Goal: Transaction & Acquisition: Obtain resource

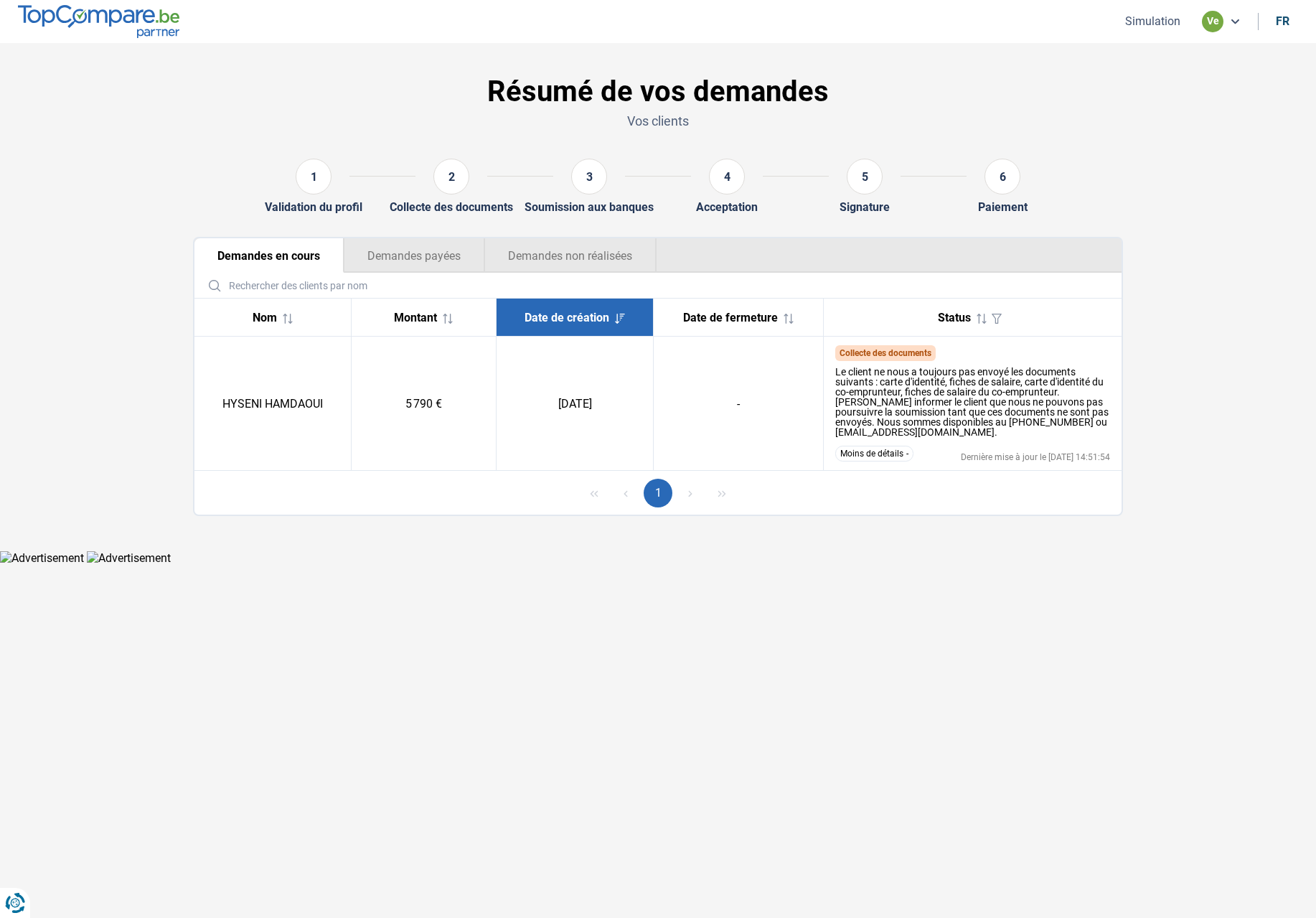
drag, startPoint x: 305, startPoint y: 110, endPoint x: 294, endPoint y: 103, distance: 13.0
click at [303, 110] on div "Résumé de vos demandes Vos clients" at bounding box center [658, 105] width 947 height 84
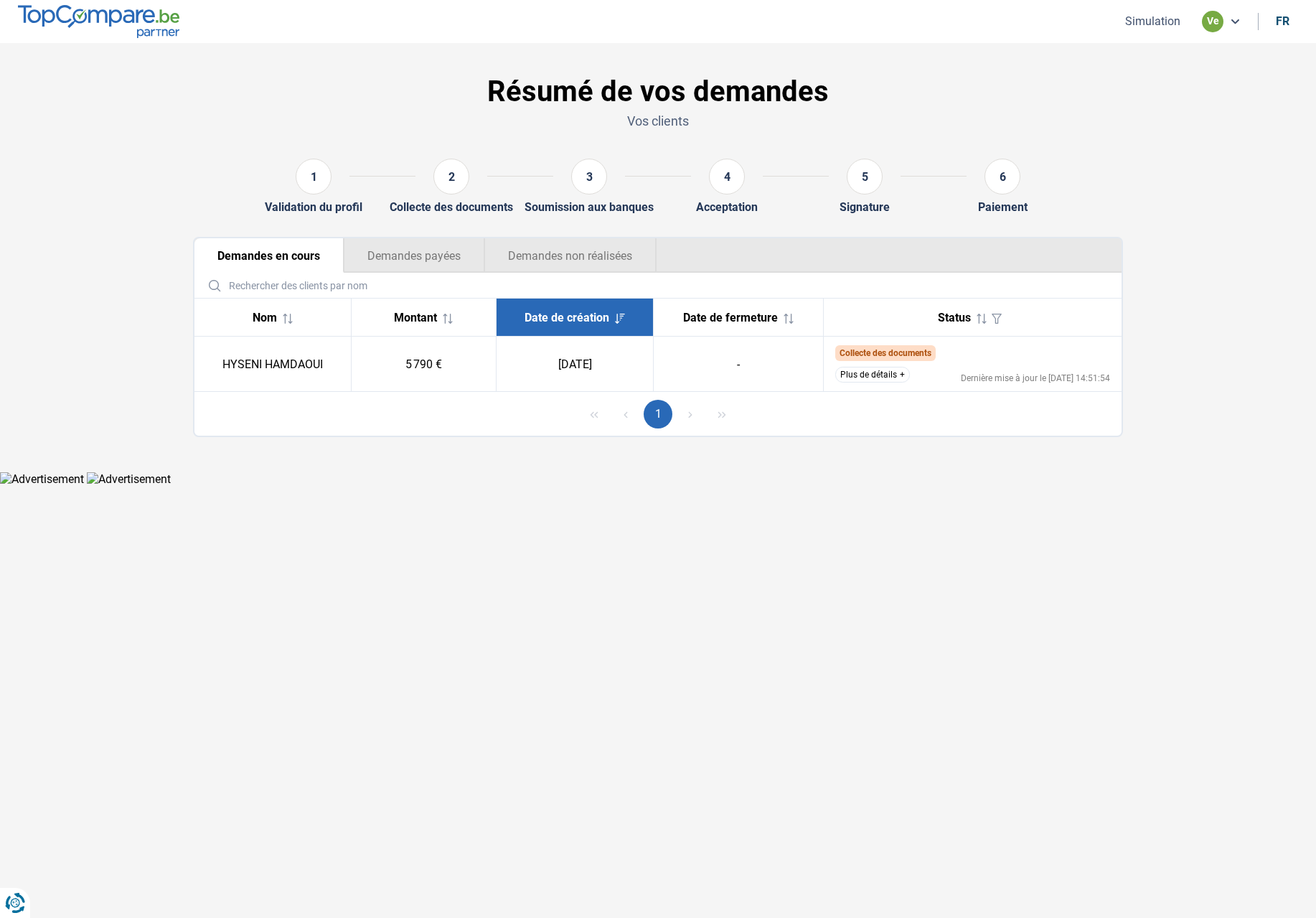
click at [104, 23] on img at bounding box center [98, 21] width 161 height 32
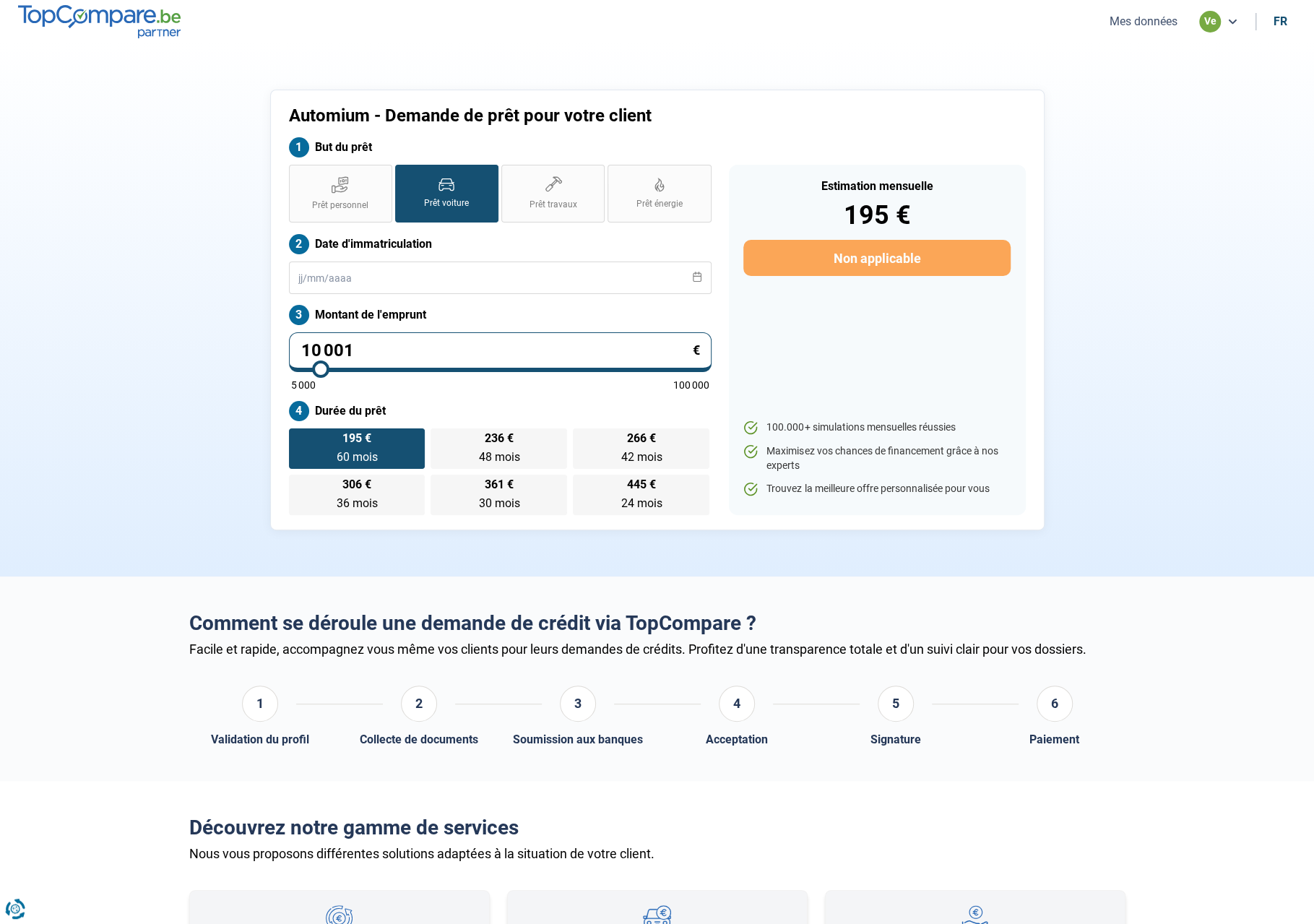
drag, startPoint x: 395, startPoint y: 347, endPoint x: 276, endPoint y: 346, distance: 119.0
click at [276, 346] on div "Automium - Demande de prêt pour votre client But du prêt Prêt personnel Prêt vo…" at bounding box center [657, 310] width 774 height 441
click at [349, 274] on input "text" at bounding box center [499, 278] width 422 height 32
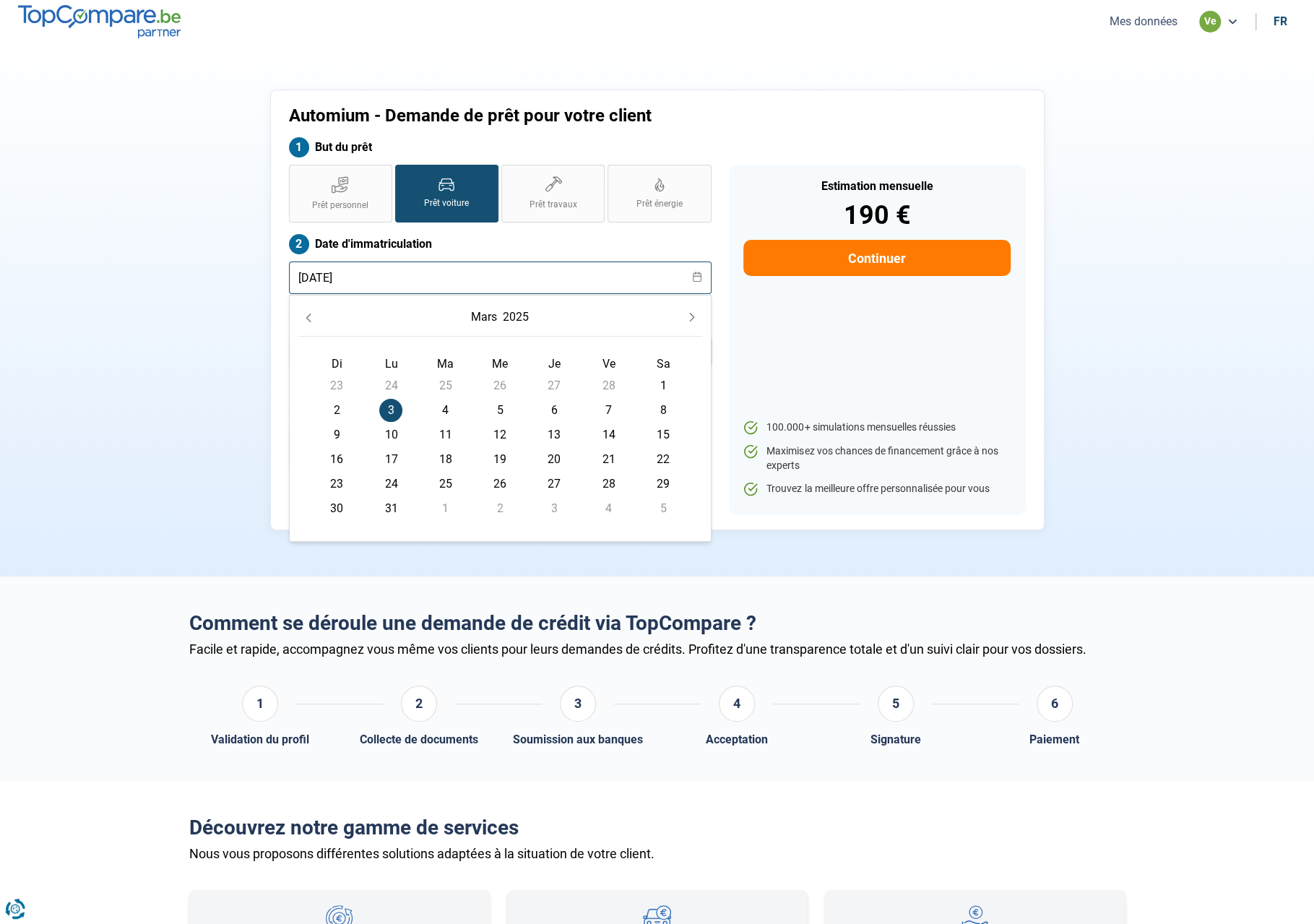
type input "[DATE]"
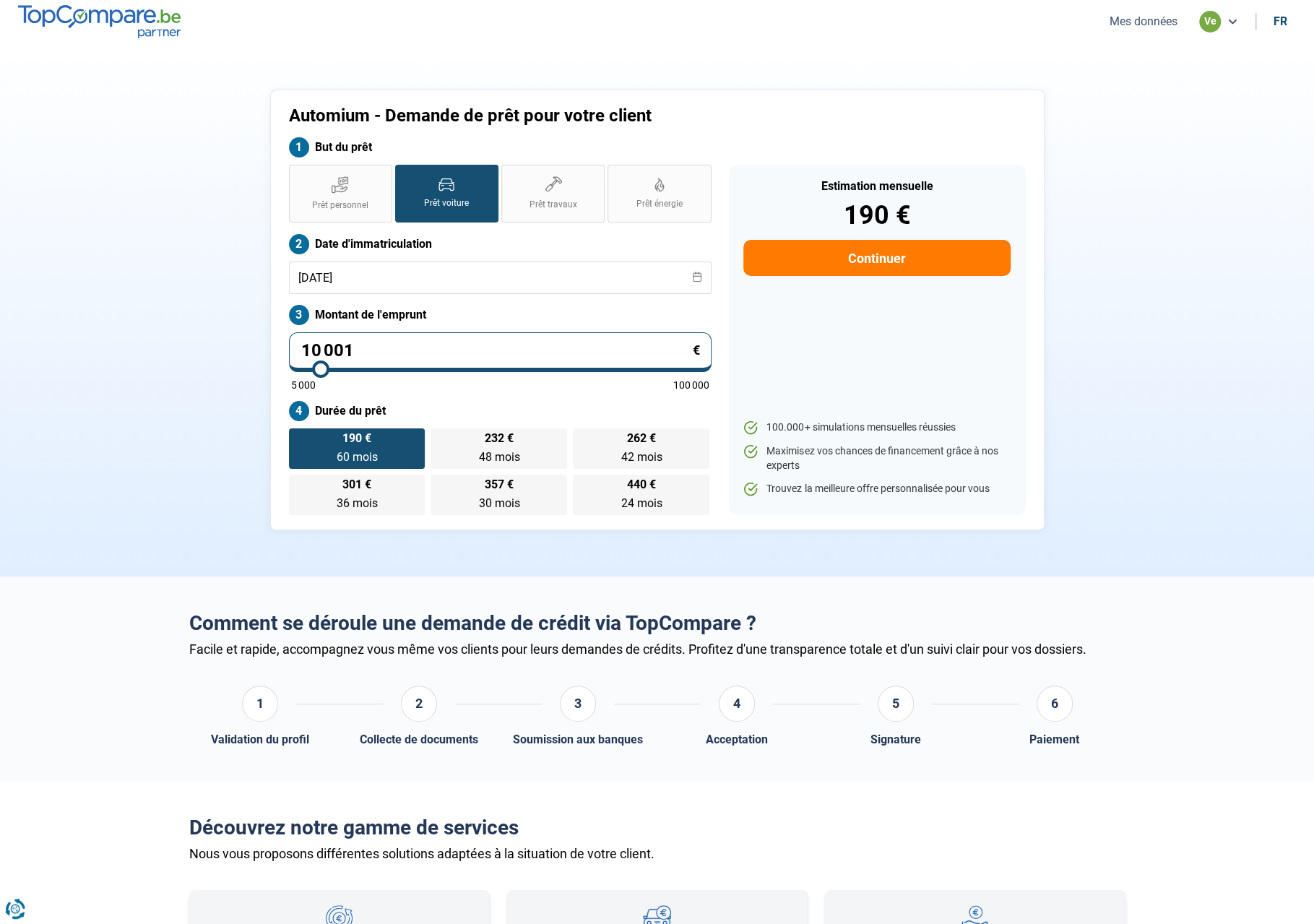
click at [276, 347] on div "Automium - Demande de prêt pour votre client But du prêt Prêt personnel Prêt vo…" at bounding box center [657, 310] width 774 height 441
click at [408, 353] on input "10 001" at bounding box center [499, 352] width 422 height 40
drag, startPoint x: 408, startPoint y: 353, endPoint x: 275, endPoint y: 353, distance: 133.0
click at [275, 353] on div "Automium - Demande de prêt pour votre client But du prêt Prêt personnel Prêt vo…" at bounding box center [657, 310] width 774 height 441
type input "2"
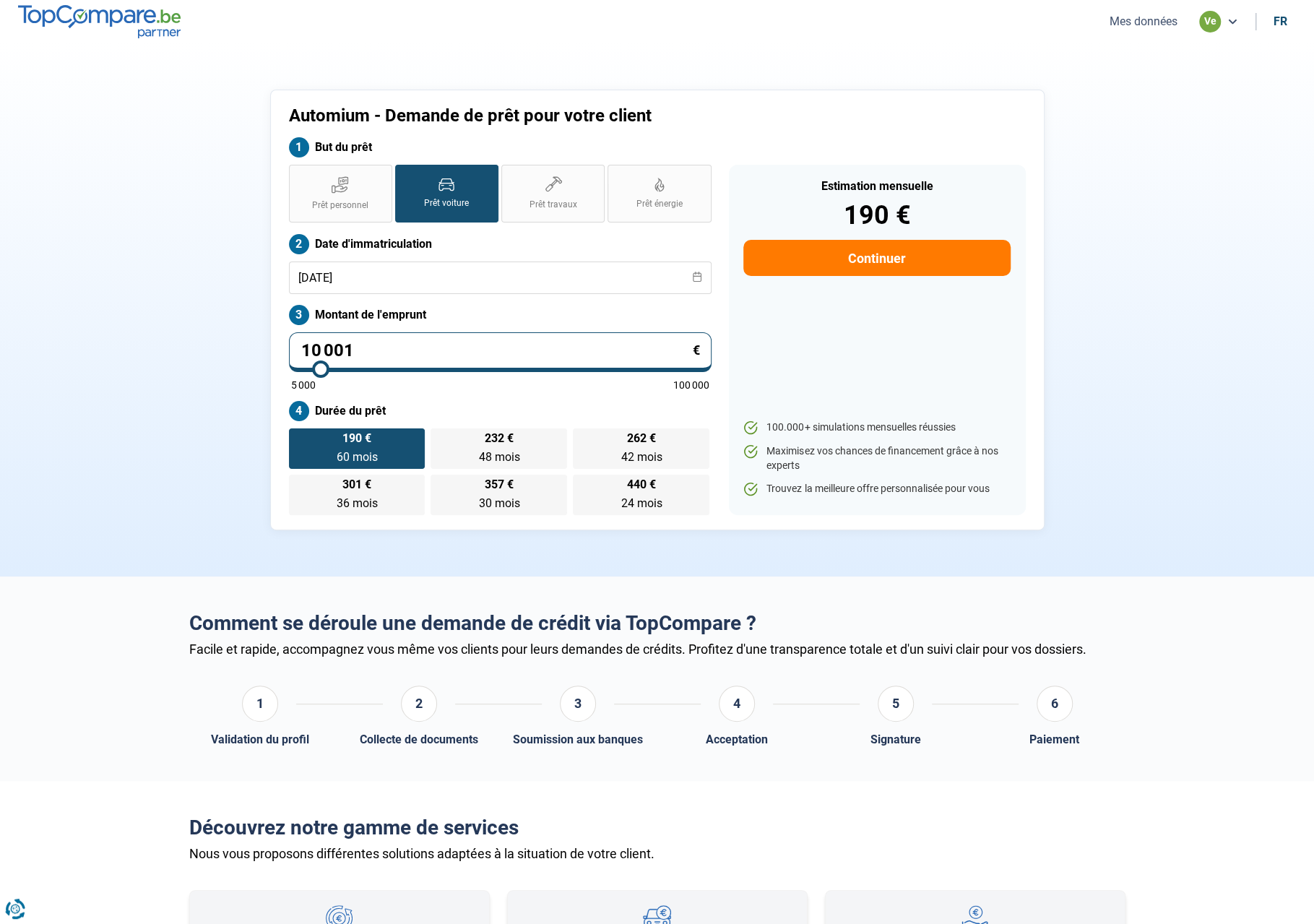
type input "5000"
type input "25"
type input "5000"
type input "259"
type input "5000"
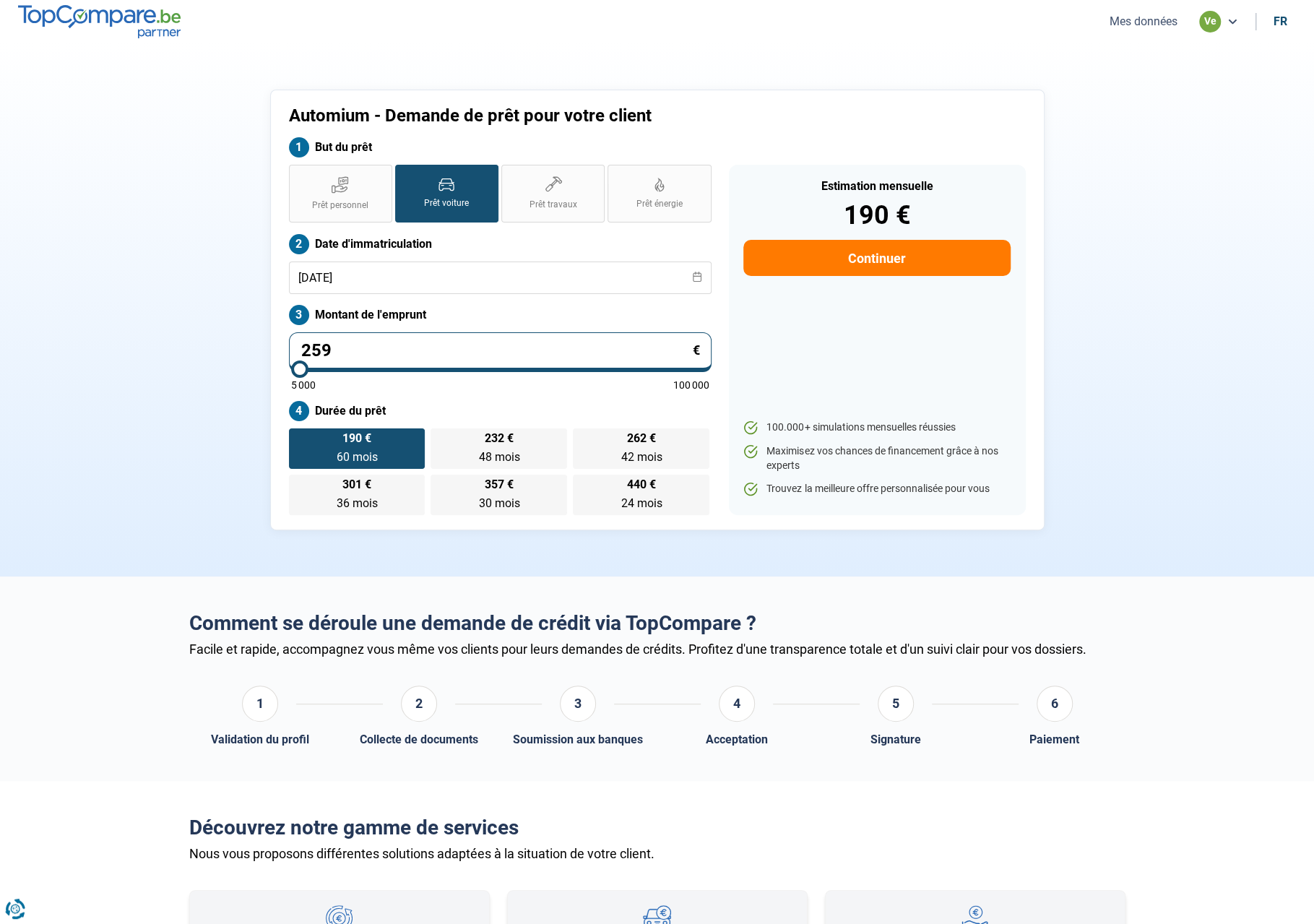
type input "2 599"
type input "5000"
type input "25 990"
type input "26000"
type input "25 990"
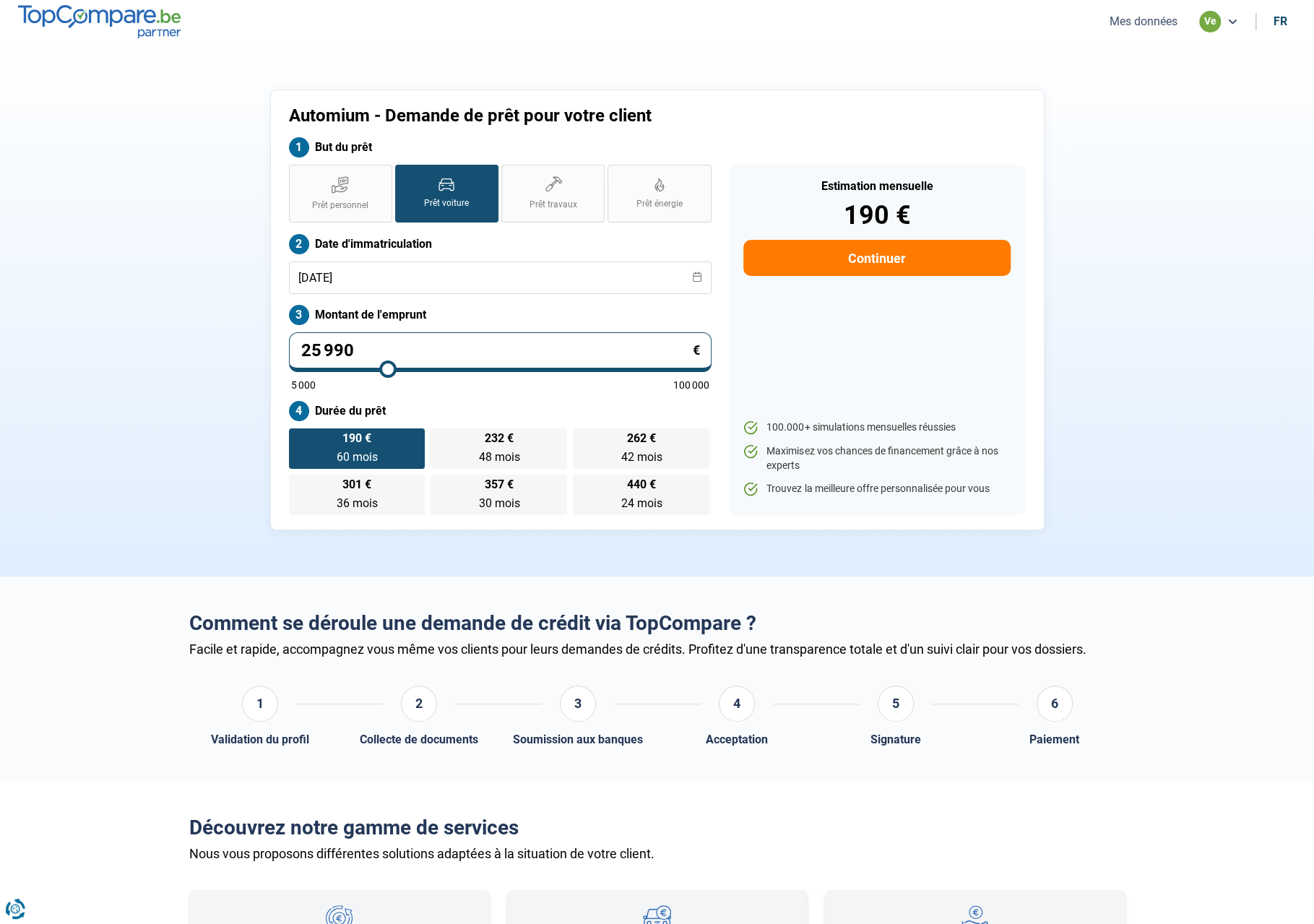
type input "26000"
click at [490, 395] on div "Prêt personnel Prêt voiture Prêt travaux Prêt énergie Prêt voiture Date d'immat…" at bounding box center [500, 339] width 440 height 350
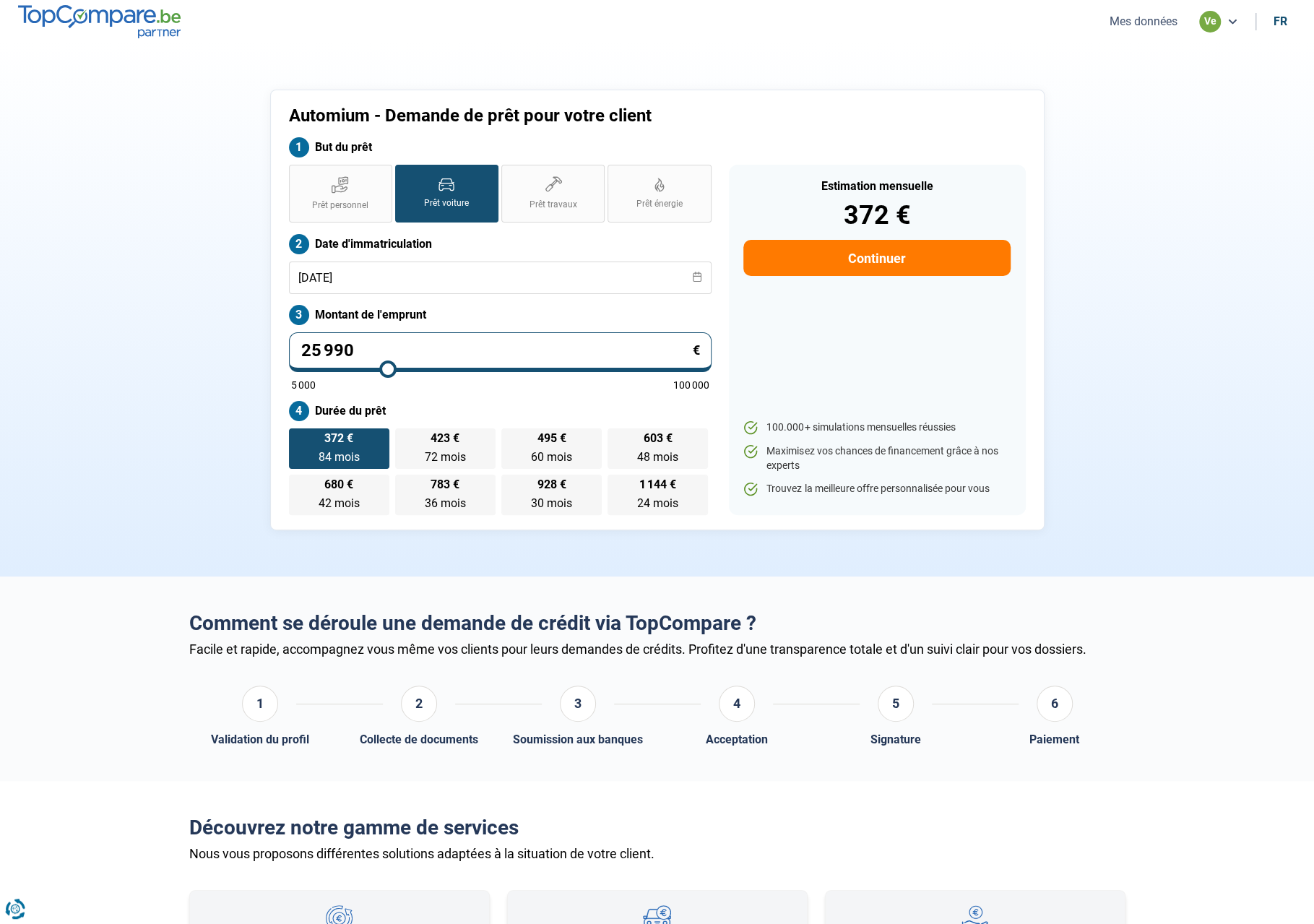
click at [622, 326] on div "Prêt personnel Prêt voiture Prêt travaux Prêt énergie Prêt voiture Date d'immat…" at bounding box center [500, 339] width 440 height 350
click at [560, 450] on span "60 mois" at bounding box center [552, 457] width 41 height 14
click at [510, 438] on input "495 € 60 mois 60 mois" at bounding box center [506, 433] width 10 height 10
radio input "true"
click at [560, 450] on span "60 mois" at bounding box center [552, 457] width 41 height 14
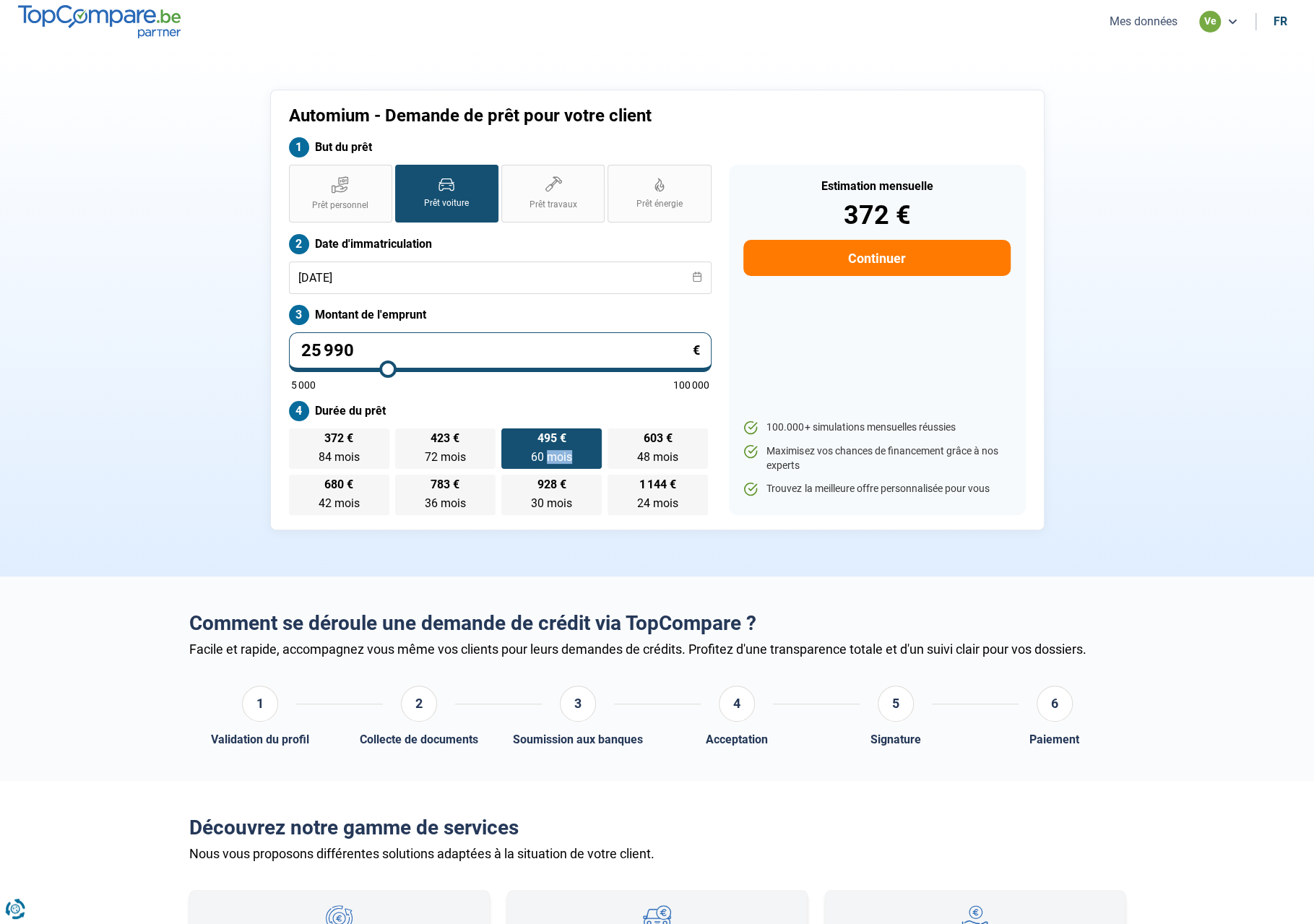
click at [510, 438] on input "495 € 60 mois 60 mois" at bounding box center [506, 433] width 10 height 10
drag, startPoint x: 874, startPoint y: 196, endPoint x: 904, endPoint y: 210, distance: 33.1
click at [901, 210] on div "Estimation mensuelle 495 €" at bounding box center [876, 204] width 267 height 48
drag, startPoint x: 926, startPoint y: 208, endPoint x: 855, endPoint y: 223, distance: 72.6
click at [855, 223] on div "495 €" at bounding box center [876, 214] width 267 height 26
